Goal: Information Seeking & Learning: Learn about a topic

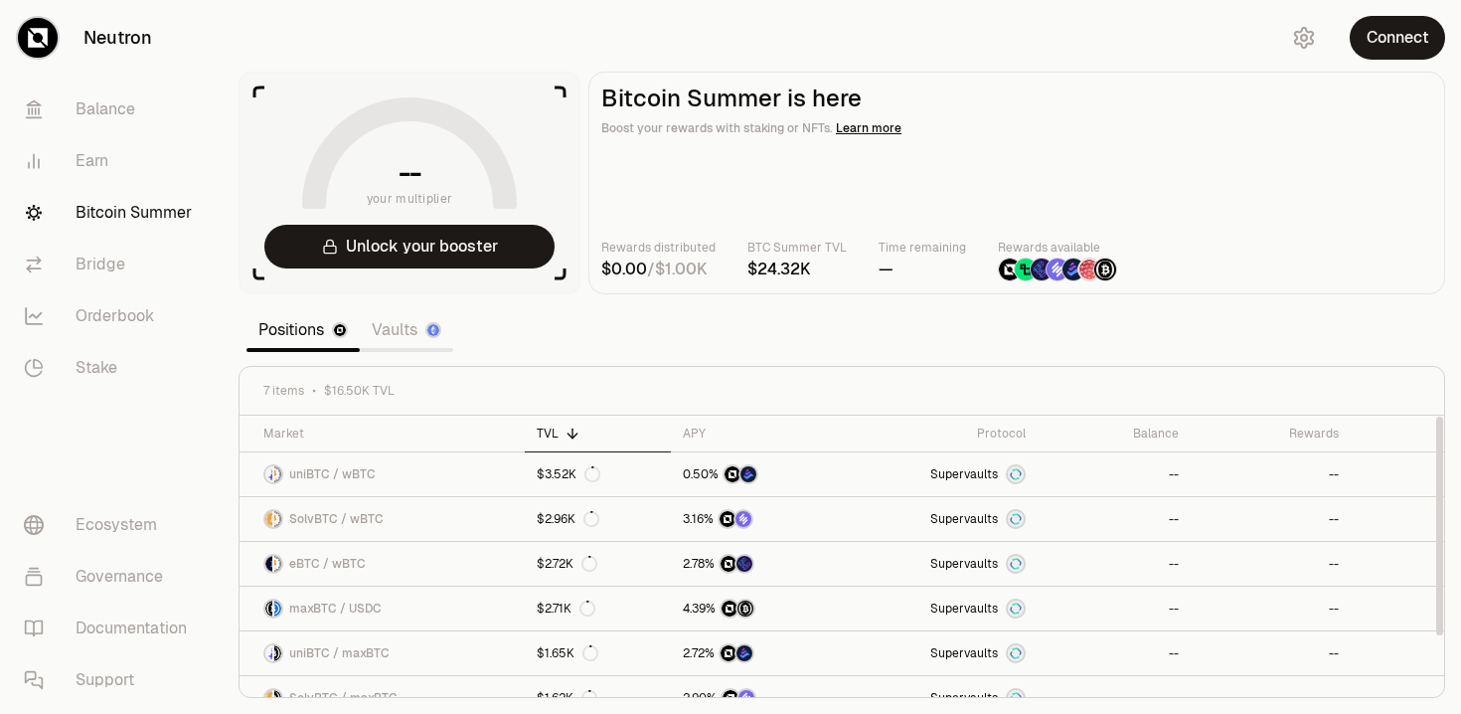
click at [408, 328] on link "Vaults" at bounding box center [406, 330] width 93 height 40
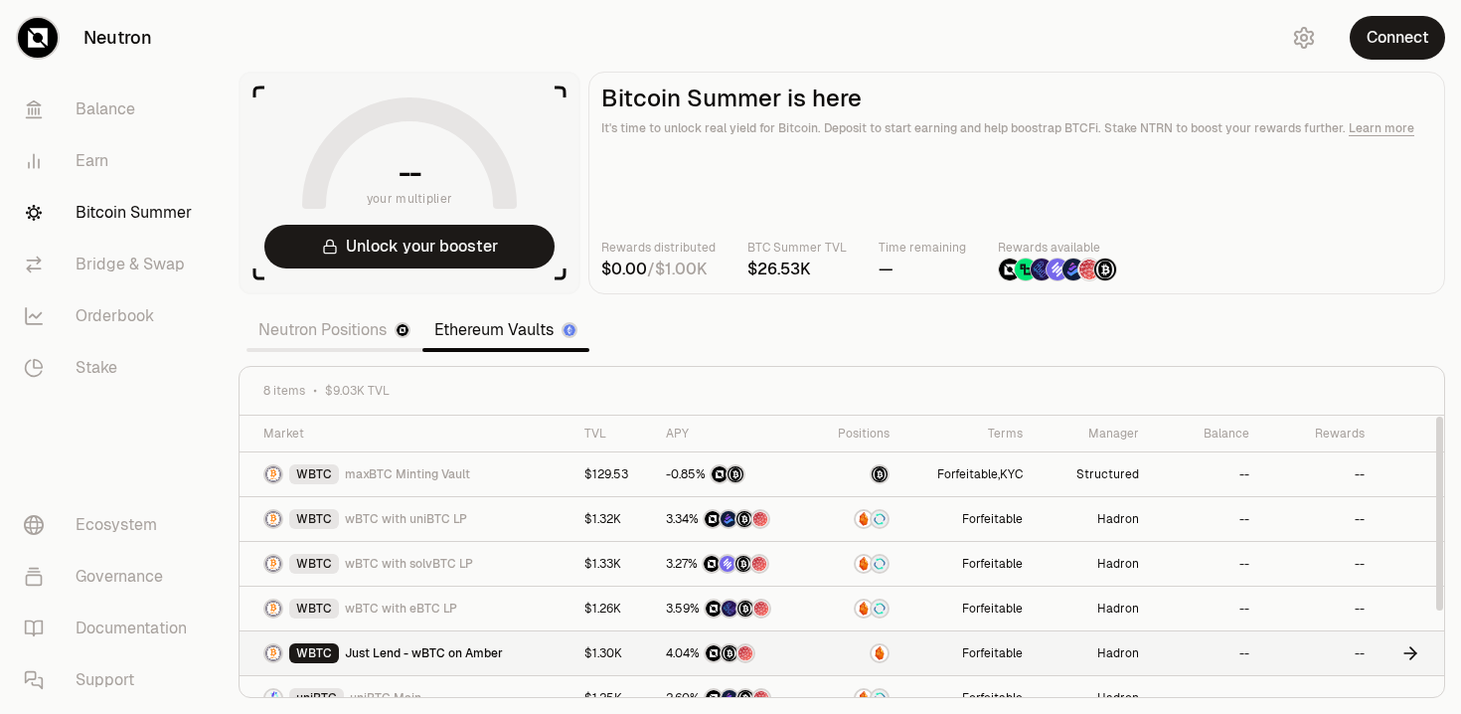
scroll to position [112, 0]
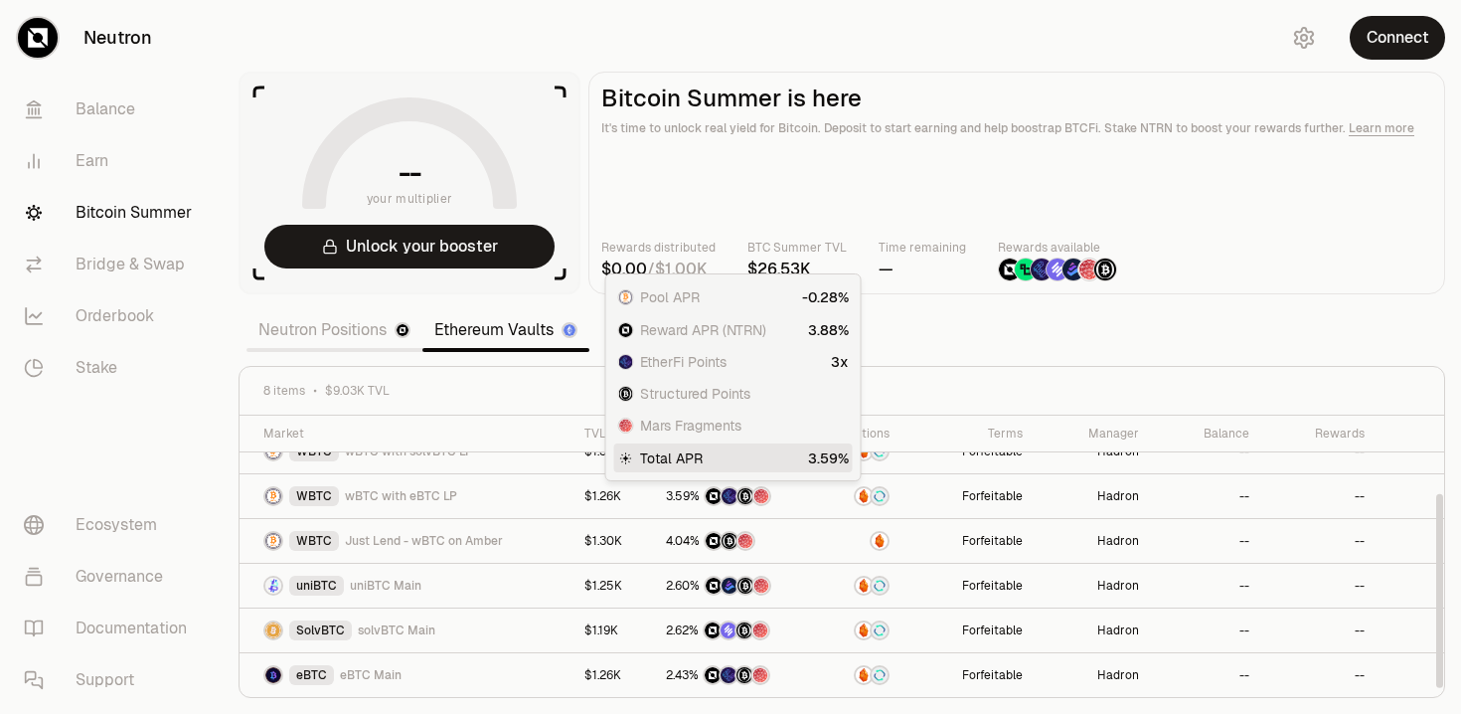
click at [333, 319] on link "Neutron Positions" at bounding box center [335, 330] width 176 height 40
